Goal: Transaction & Acquisition: Purchase product/service

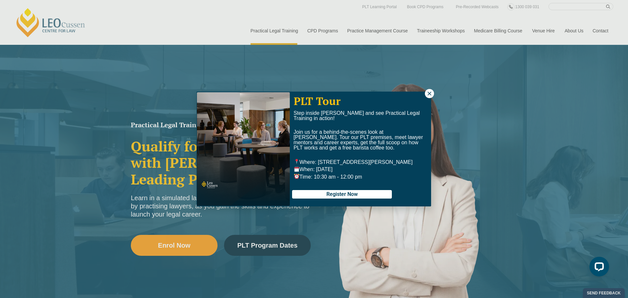
click at [428, 93] on icon at bounding box center [429, 94] width 4 height 4
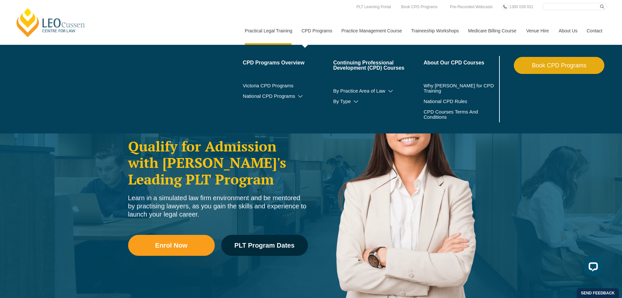
click at [566, 64] on link "Book CPD Programs" at bounding box center [559, 65] width 91 height 17
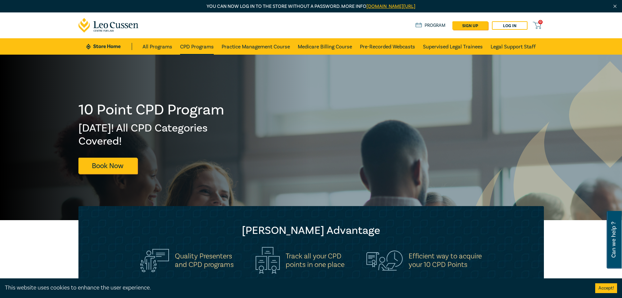
click at [195, 43] on link "CPD Programs" at bounding box center [197, 46] width 34 height 16
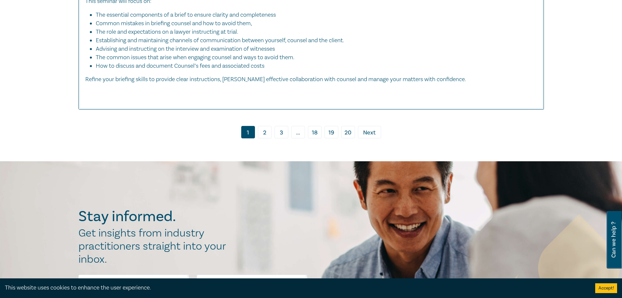
scroll to position [2909, 0]
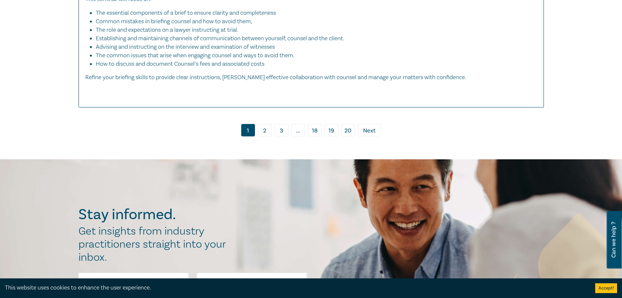
click at [263, 136] on link "2" at bounding box center [265, 130] width 14 height 12
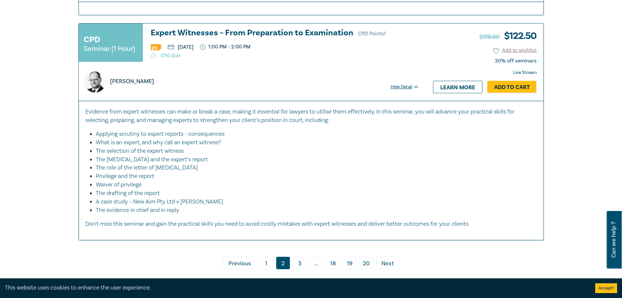
scroll to position [3204, 0]
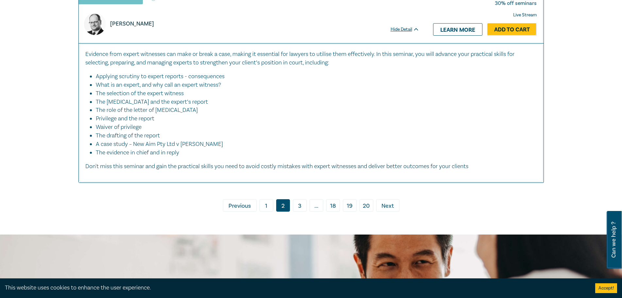
click at [304, 212] on link "3" at bounding box center [300, 205] width 14 height 12
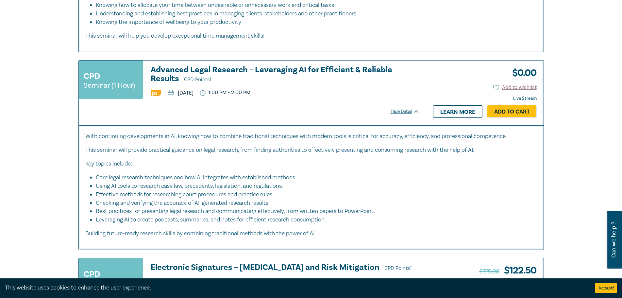
scroll to position [1308, 0]
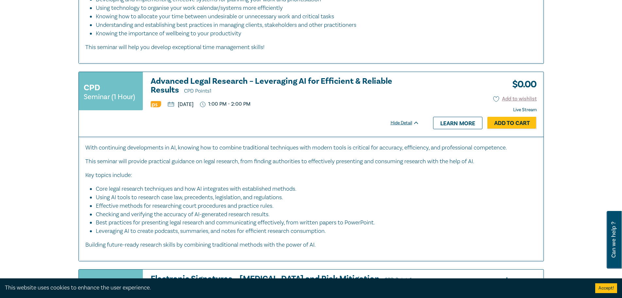
drag, startPoint x: 523, startPoint y: 116, endPoint x: 305, endPoint y: 143, distance: 219.1
click at [305, 144] on p "With continuing developments in AI, knowing how to combine traditional techniqu…" at bounding box center [311, 148] width 452 height 8
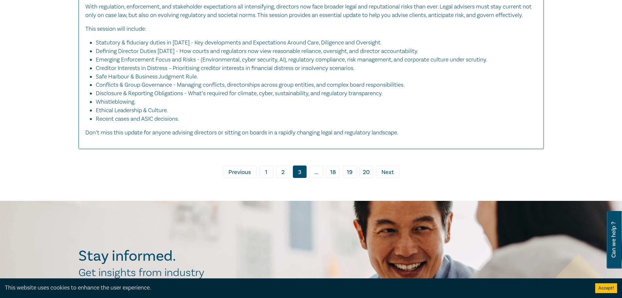
scroll to position [2975, 0]
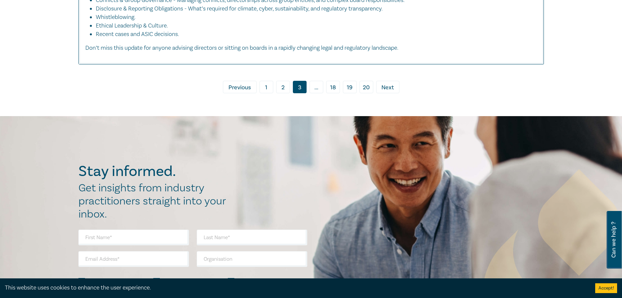
click at [395, 93] on link "› Next" at bounding box center [387, 87] width 23 height 12
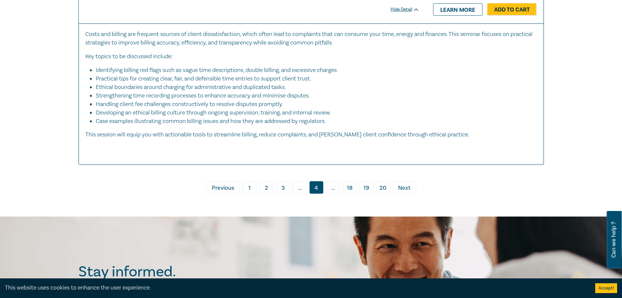
scroll to position [3073, 0]
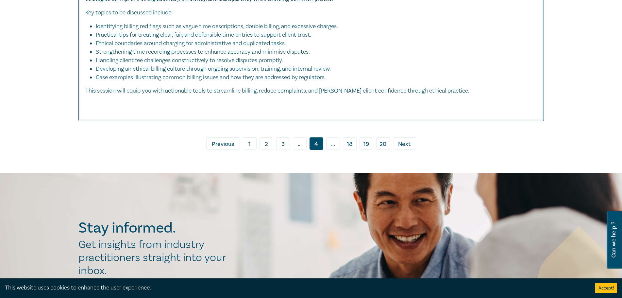
click at [409, 148] on span "Next" at bounding box center [404, 144] width 12 height 8
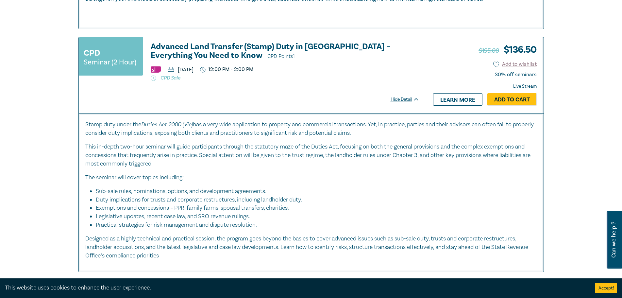
scroll to position [2059, 0]
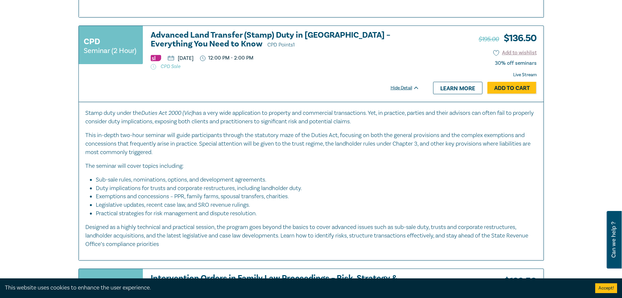
click at [204, 31] on h3 "Advanced Land Transfer (Stamp) Duty in Victoria – Everything You Need to Know C…" at bounding box center [285, 40] width 269 height 19
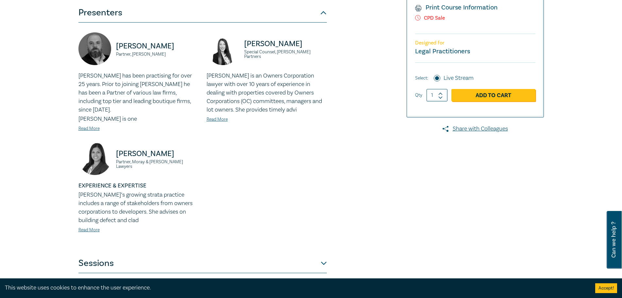
scroll to position [262, 0]
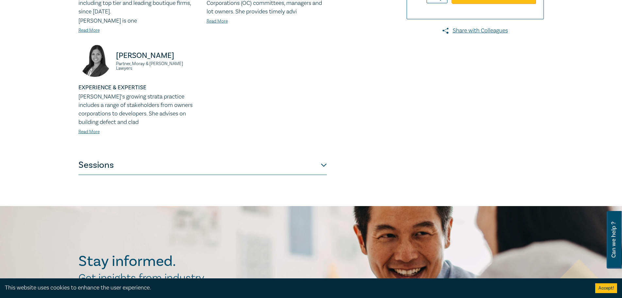
click at [90, 155] on button "Sessions" at bounding box center [202, 165] width 248 height 20
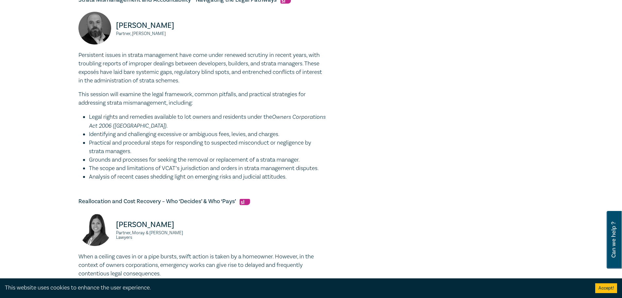
scroll to position [490, 0]
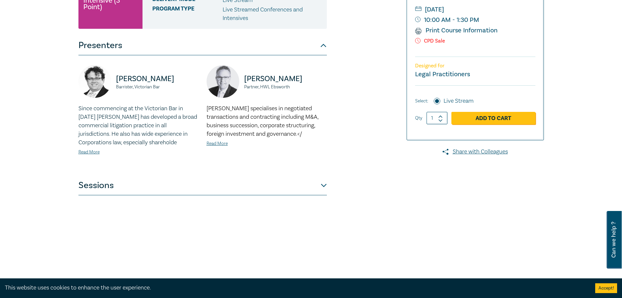
click at [118, 187] on button "Sessions" at bounding box center [202, 186] width 248 height 20
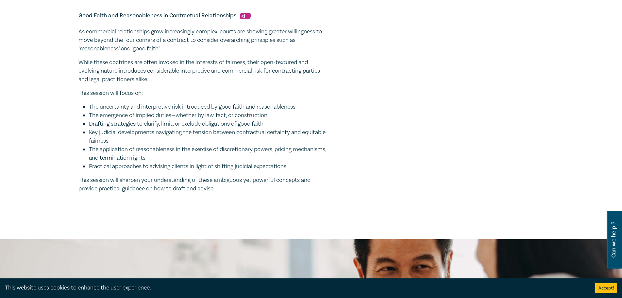
scroll to position [654, 0]
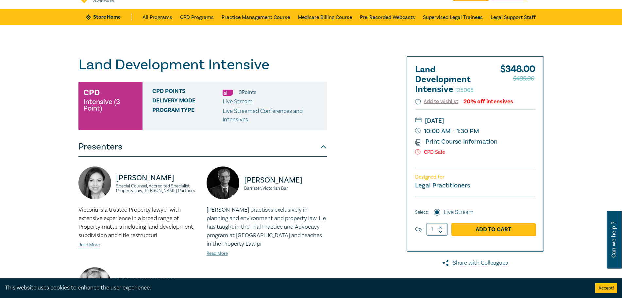
scroll to position [196, 0]
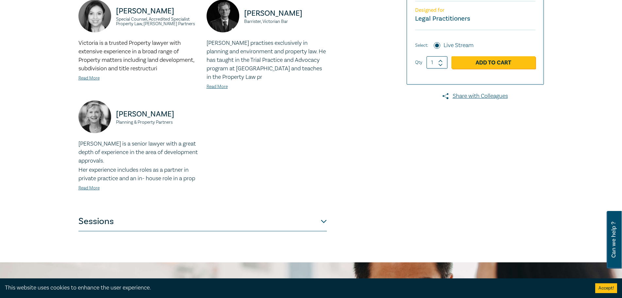
click at [118, 222] on button "Sessions" at bounding box center [202, 222] width 248 height 20
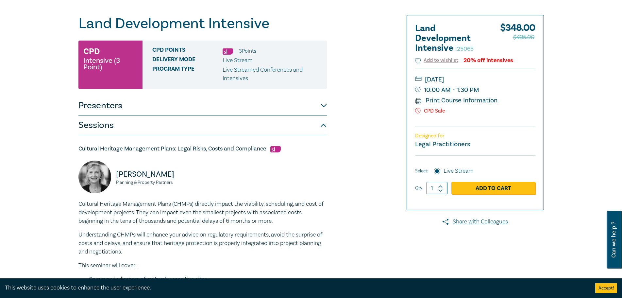
scroll to position [33, 0]
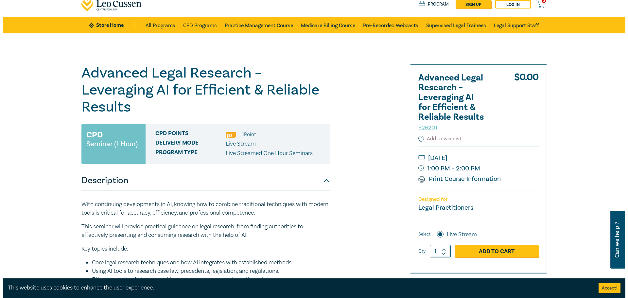
scroll to position [33, 0]
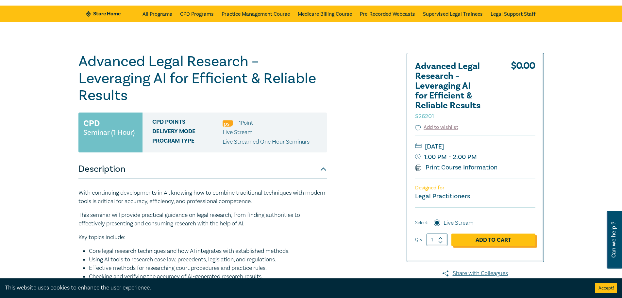
click at [479, 242] on link "Add to Cart" at bounding box center [493, 239] width 84 height 12
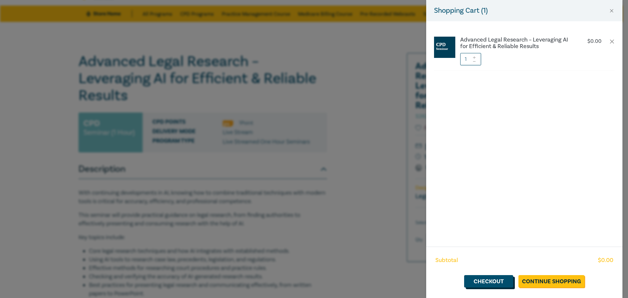
click at [495, 281] on link "Checkout" at bounding box center [488, 281] width 49 height 12
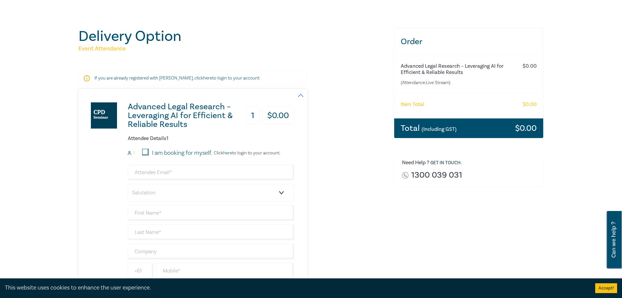
scroll to position [65, 0]
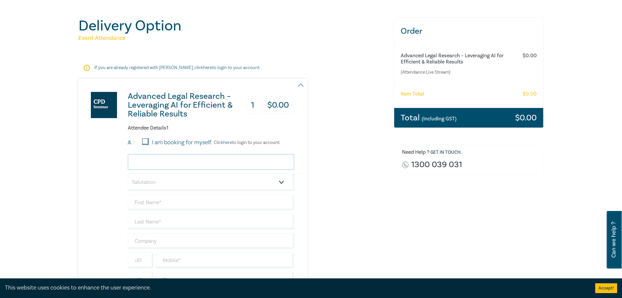
click at [159, 161] on input "email" at bounding box center [211, 162] width 166 height 16
type input "[PERSON_NAME]"
select select "Ms."
type input "Lauren"
type input "[PERSON_NAME]"
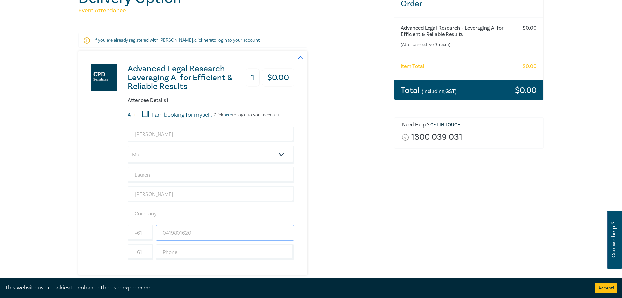
scroll to position [131, 0]
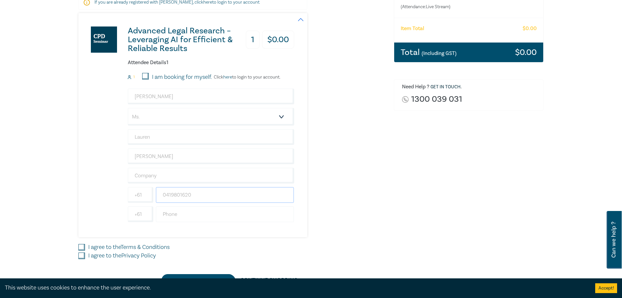
type input "0419801620"
click at [175, 210] on input "text" at bounding box center [225, 214] width 138 height 16
click at [349, 220] on div "Advanced Legal Research – Leveraging AI for Efficient & Reliable Results 1 $ 0.…" at bounding box center [232, 125] width 308 height 224
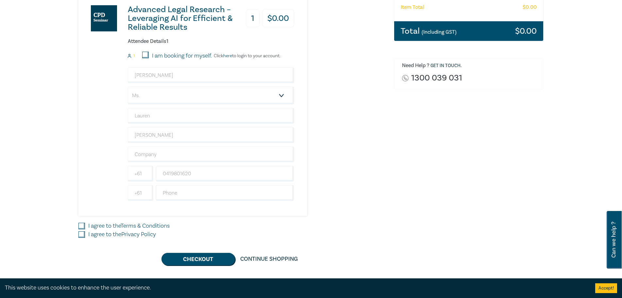
scroll to position [163, 0]
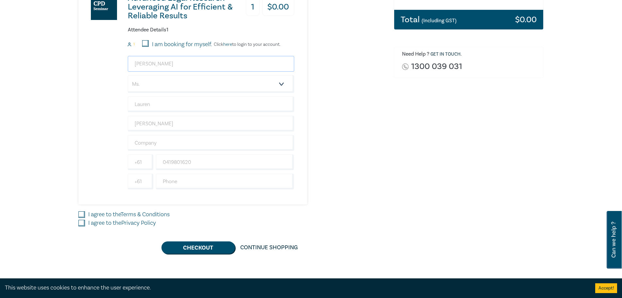
click at [196, 65] on input "[PERSON_NAME]" at bounding box center [211, 64] width 166 height 16
drag, startPoint x: 124, startPoint y: 64, endPoint x: 57, endPoint y: 70, distance: 67.6
click at [57, 70] on div "Delivery Option Event Attendance If you are already registered with [PERSON_NAM…" at bounding box center [311, 86] width 622 height 391
click at [342, 117] on div "Advanced Legal Research – Leveraging AI for Efficient & Reliable Results 1 $ 0.…" at bounding box center [232, 92] width 308 height 224
click at [179, 66] on input "email" at bounding box center [211, 64] width 166 height 16
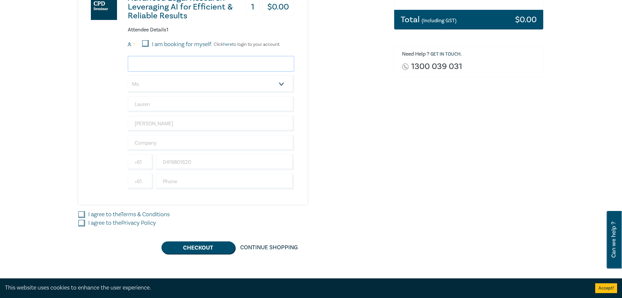
type input "[EMAIL_ADDRESS][DOMAIN_NAME]"
click at [93, 107] on div "Advanced Legal Research – Leveraging AI for Efficient & Reliable Results 1 $ 0.…" at bounding box center [186, 92] width 216 height 224
click at [81, 213] on input "I agree to the Terms & Conditions" at bounding box center [81, 214] width 7 height 7
checkbox input "true"
click at [79, 223] on input "I agree to the Privacy Policy" at bounding box center [81, 223] width 7 height 7
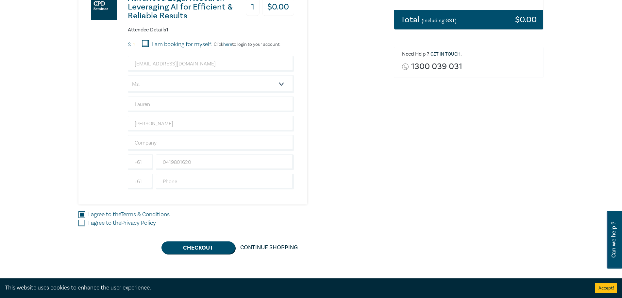
checkbox input "true"
click at [206, 245] on button "Checkout" at bounding box center [198, 247] width 74 height 12
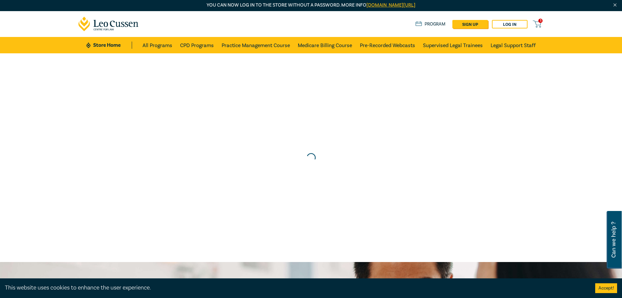
scroll to position [0, 0]
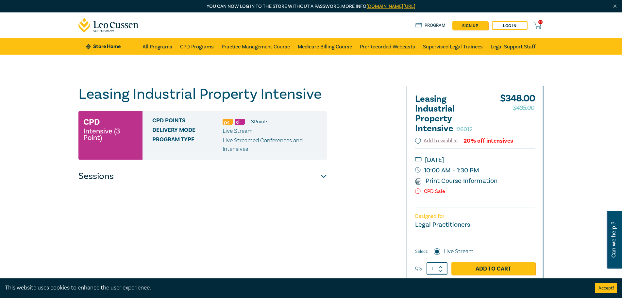
click at [211, 182] on button "Sessions" at bounding box center [202, 176] width 248 height 20
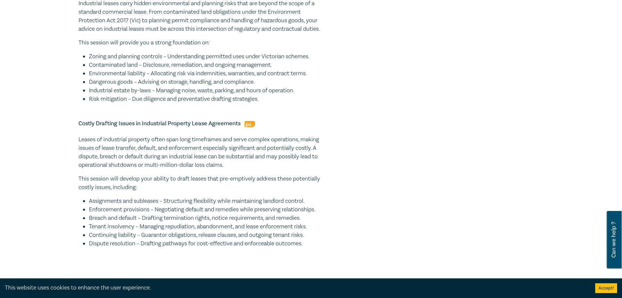
scroll to position [523, 0]
